Goal: Navigation & Orientation: Find specific page/section

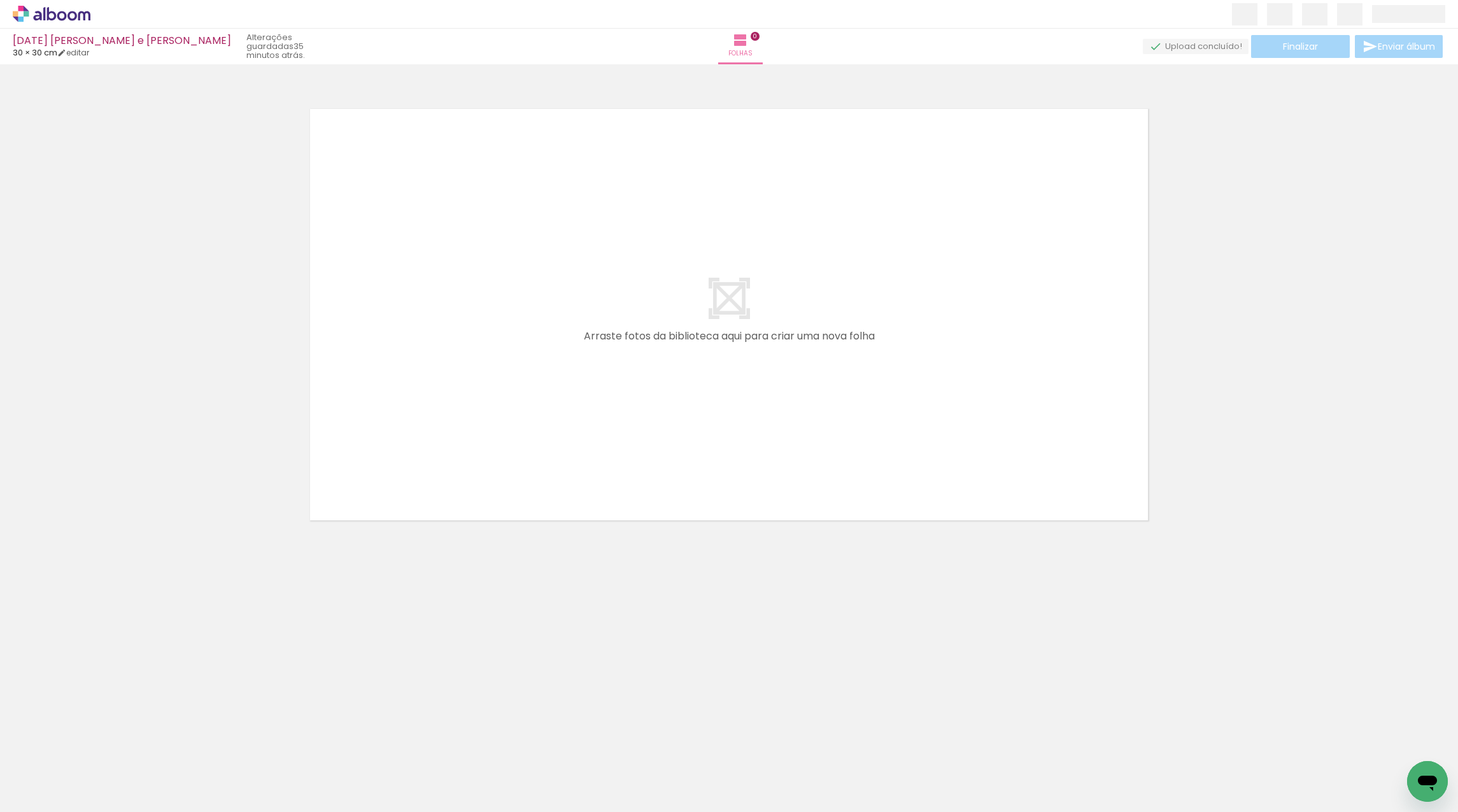
click at [71, 16] on icon at bounding box center [51, 14] width 78 height 17
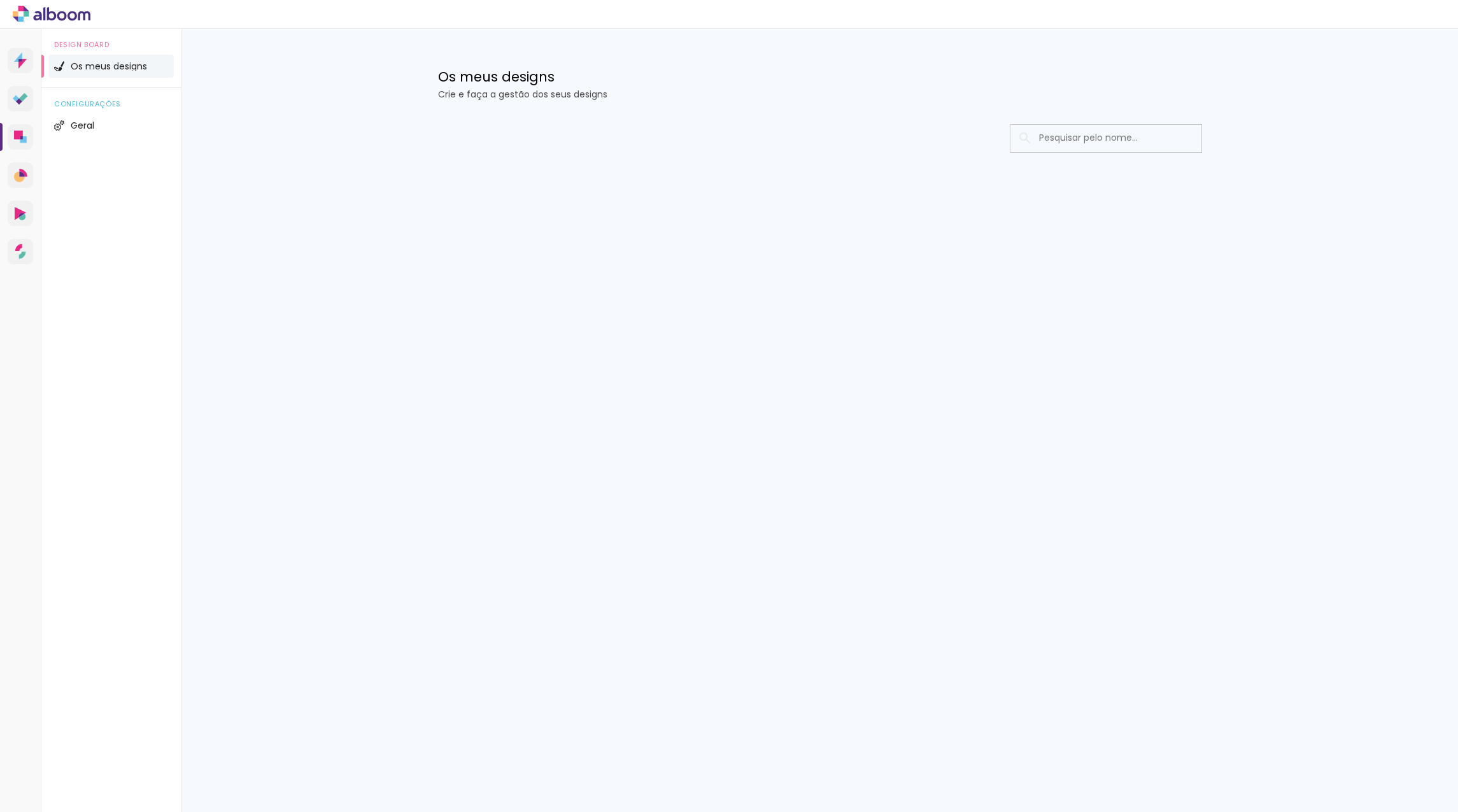
click at [119, 69] on span "Os meus designs" at bounding box center [109, 66] width 77 height 9
